Goal: Information Seeking & Learning: Learn about a topic

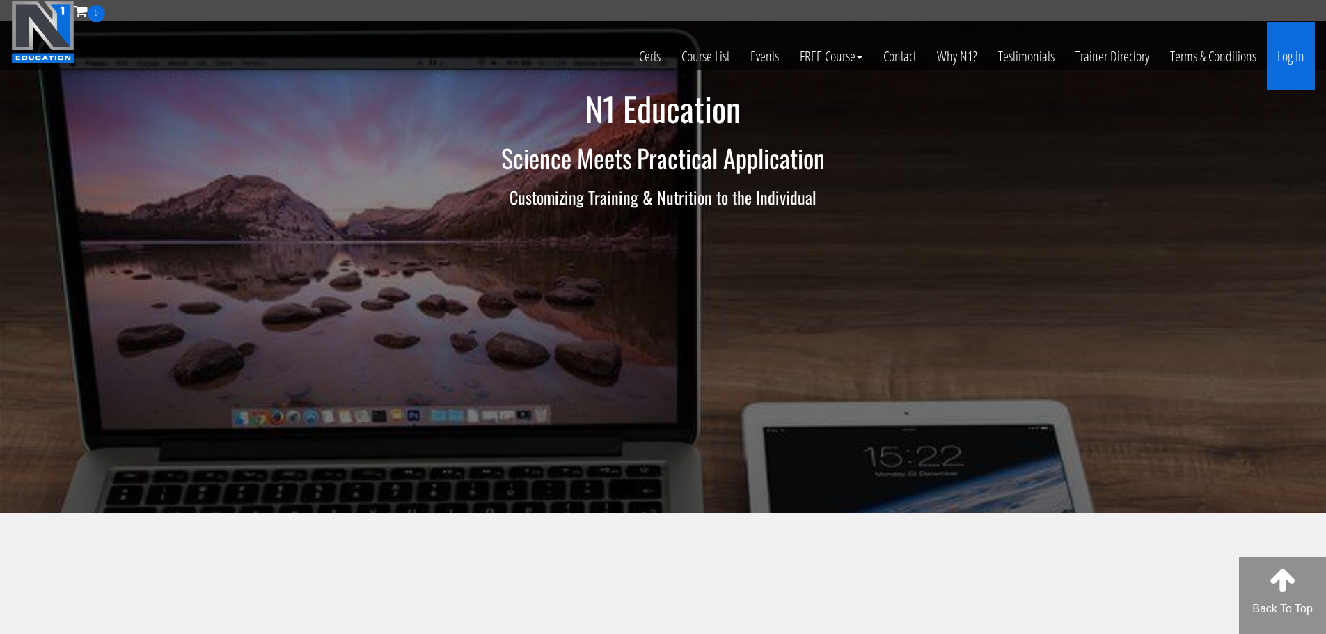
click at [1289, 63] on link "Log In" at bounding box center [1290, 56] width 48 height 68
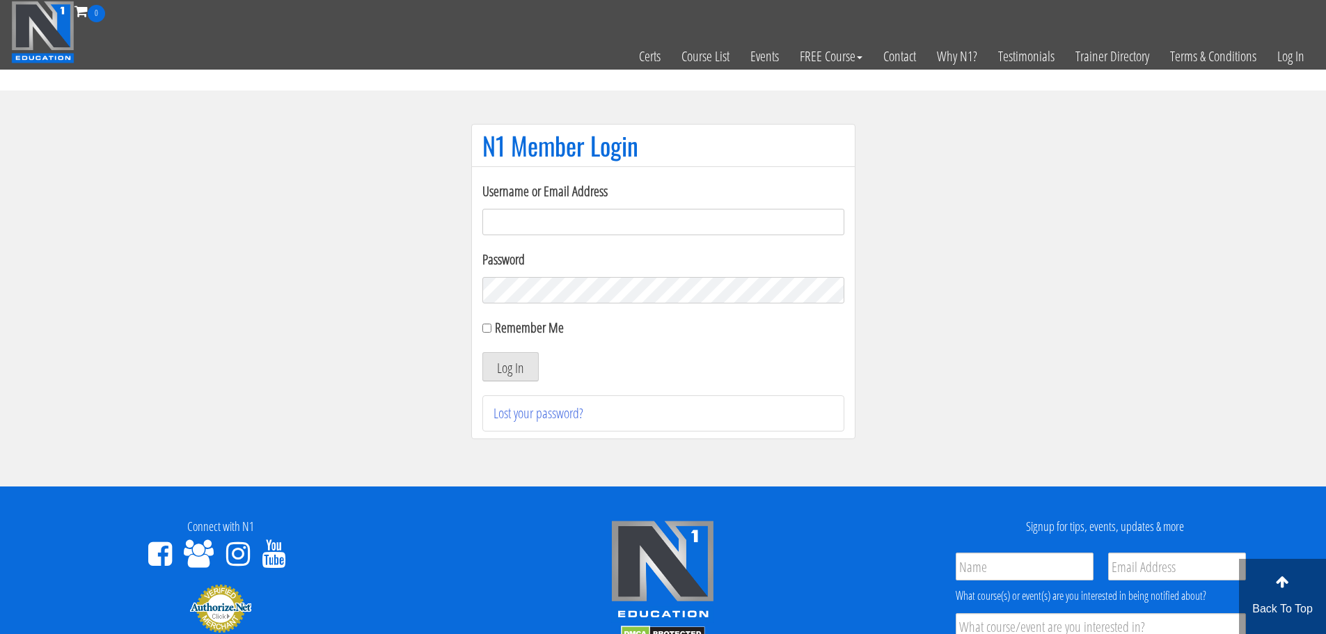
click at [697, 224] on input "Username or Email Address" at bounding box center [663, 222] width 362 height 26
type input "maarcoite@hotmail.com"
click at [482, 352] on button "Log In" at bounding box center [510, 366] width 56 height 29
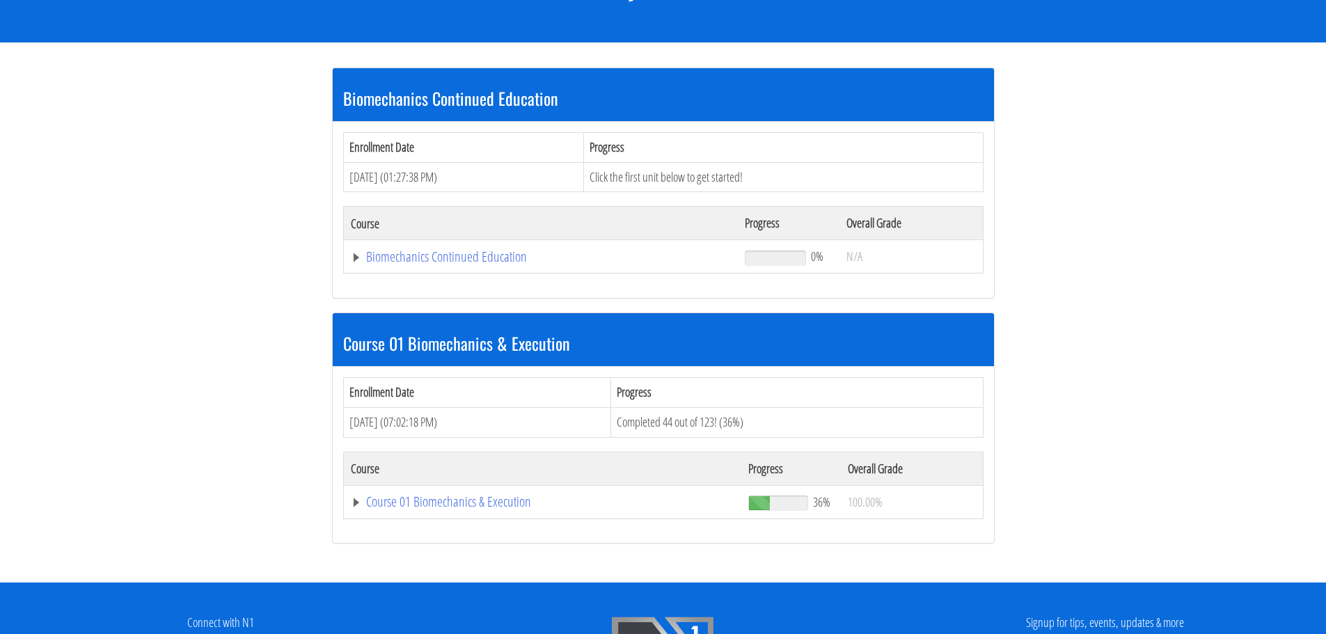
scroll to position [229, 0]
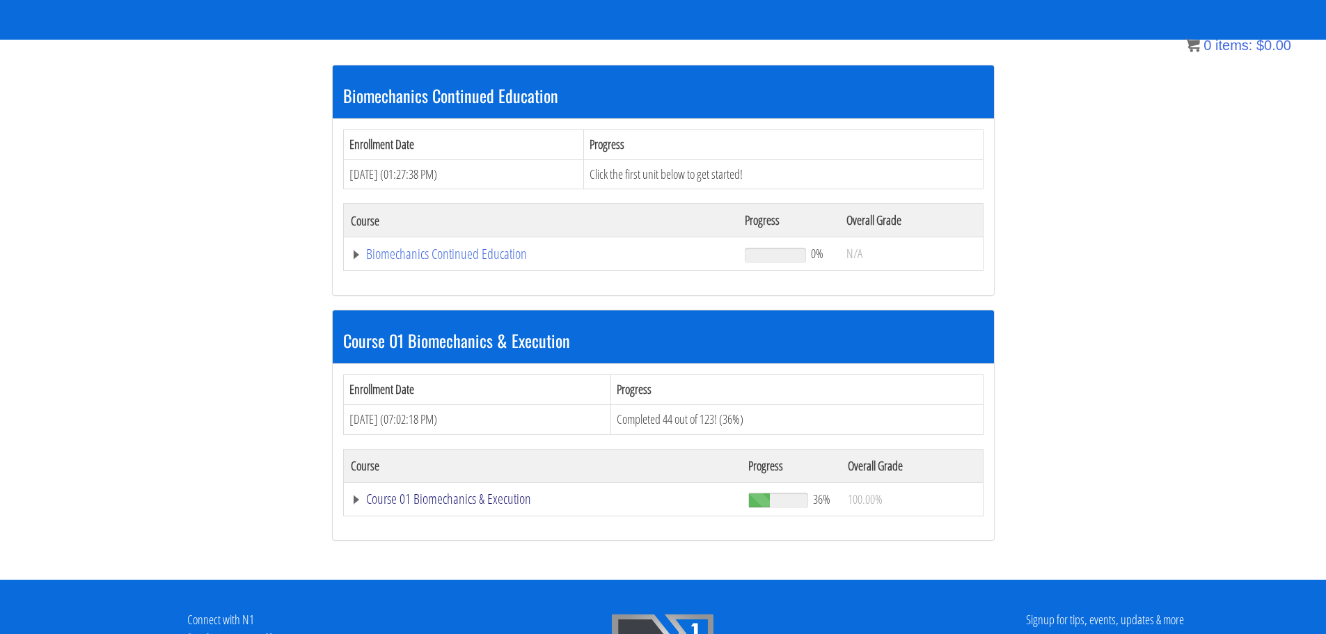
click at [479, 261] on link "Course 01 Biomechanics & Execution" at bounding box center [541, 254] width 381 height 14
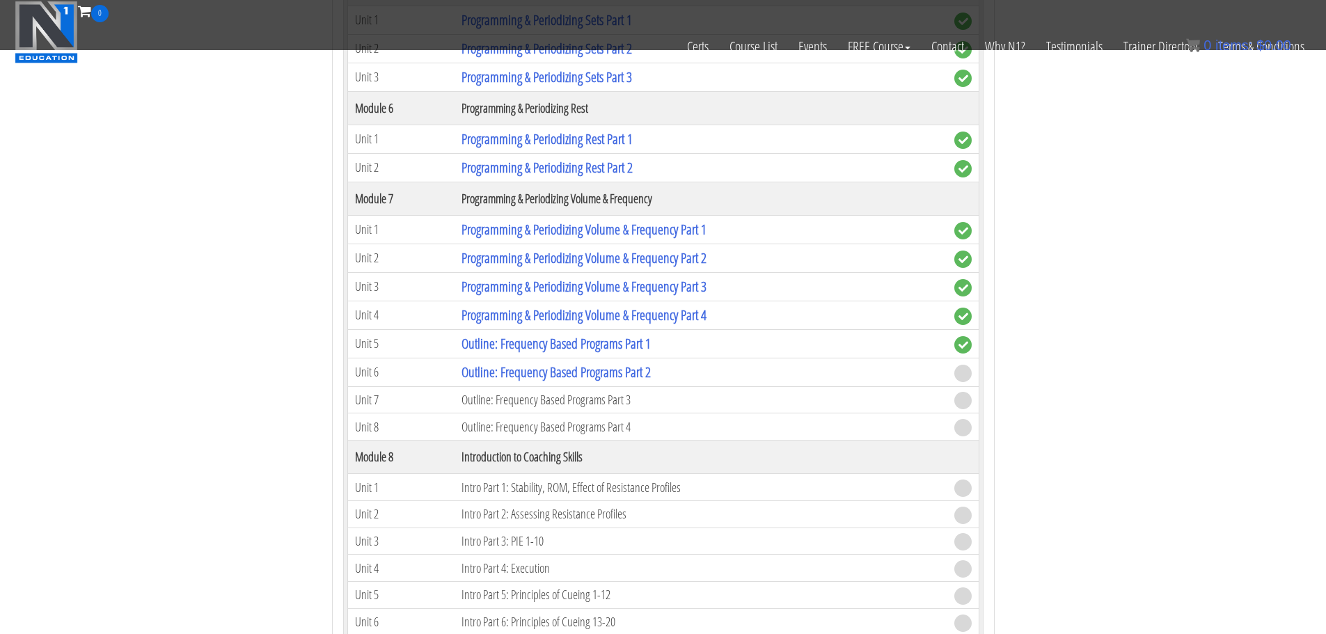
scroll to position [1823, 0]
click at [589, 365] on link "Outline: Frequency Based Programs Part 2" at bounding box center [555, 369] width 189 height 19
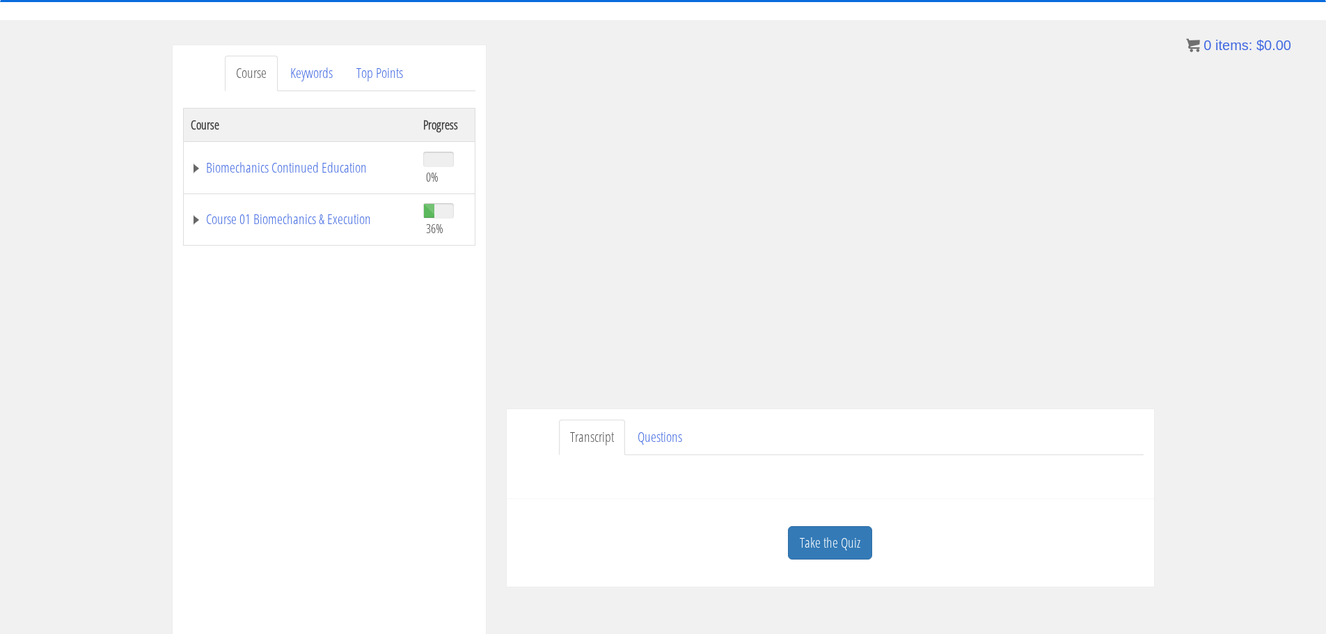
scroll to position [138, 0]
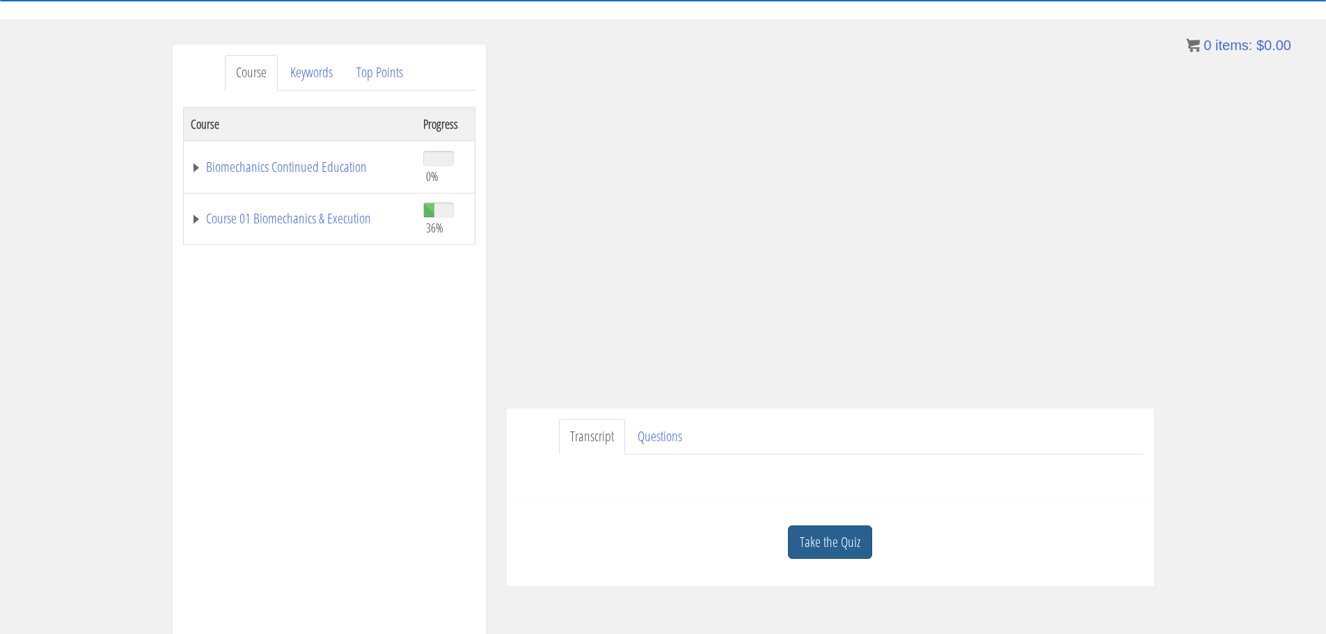
click at [817, 542] on link "Take the Quiz" at bounding box center [830, 542] width 84 height 34
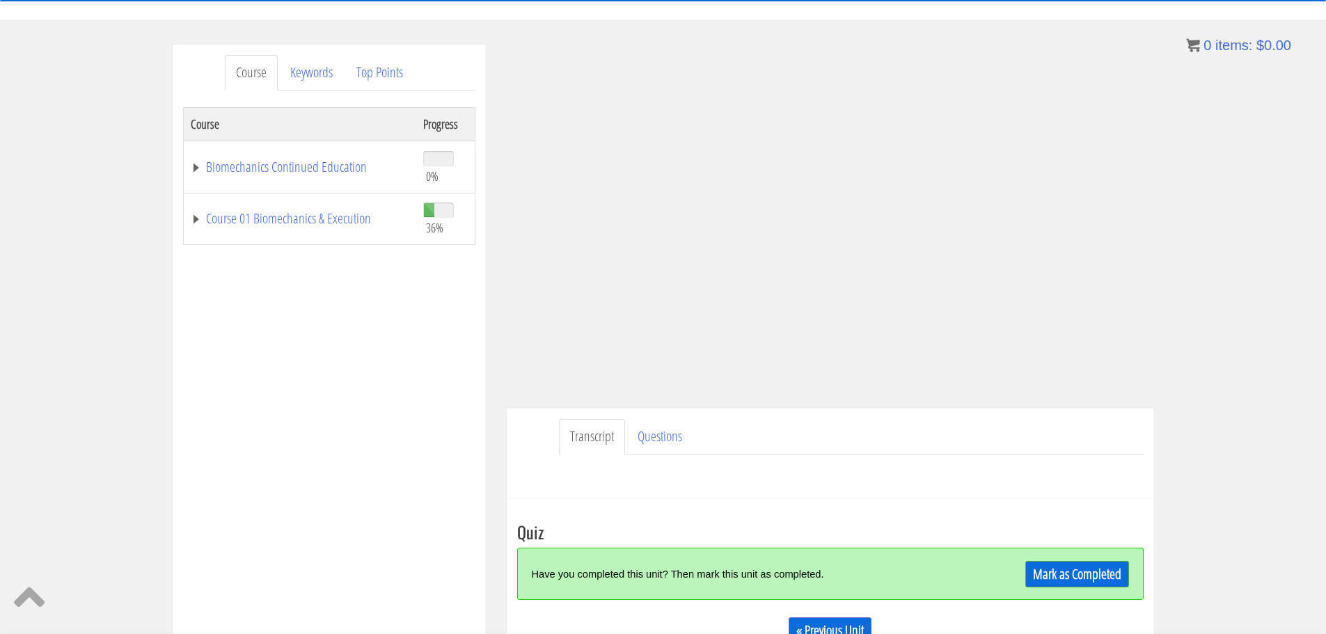
scroll to position [56, 0]
